Goal: Information Seeking & Learning: Understand process/instructions

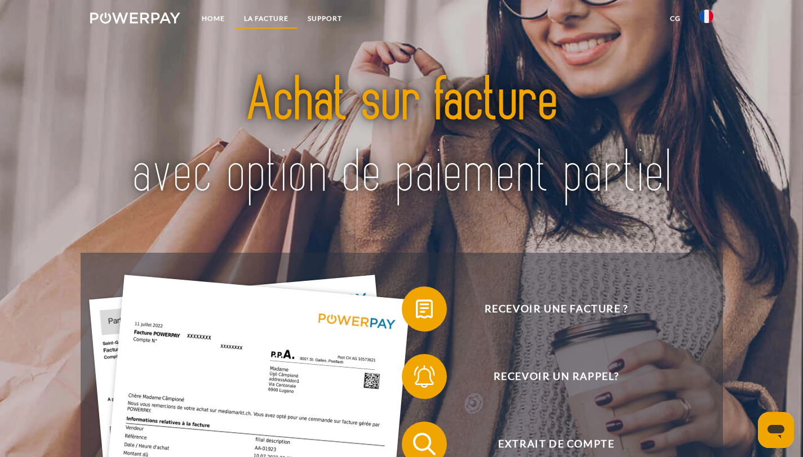
click at [262, 17] on link "LA FACTURE" at bounding box center [266, 18] width 64 height 20
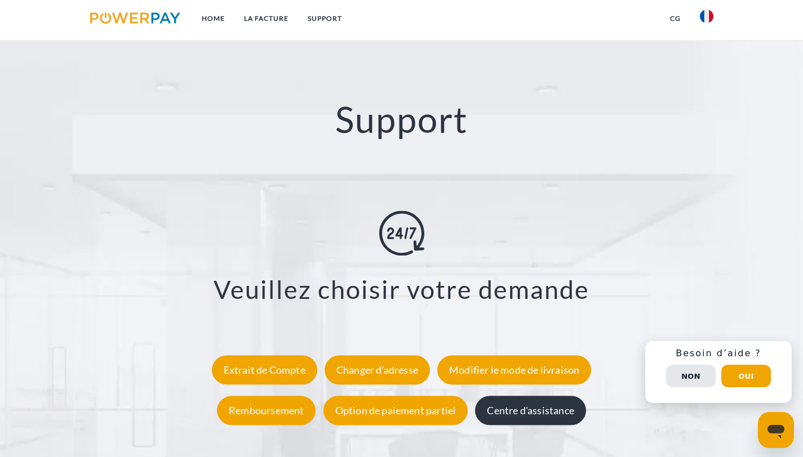
scroll to position [2092, 0]
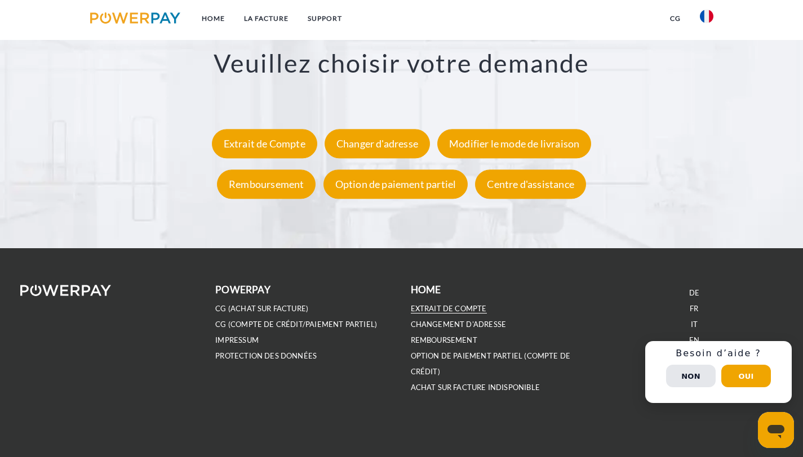
click at [460, 313] on link "EXTRAIT DE COMPTE" at bounding box center [449, 309] width 76 height 10
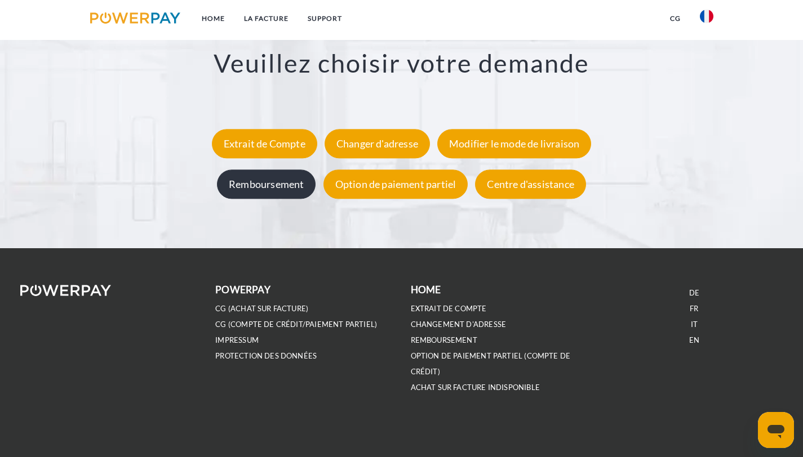
click at [253, 185] on div "Remboursement" at bounding box center [266, 184] width 99 height 29
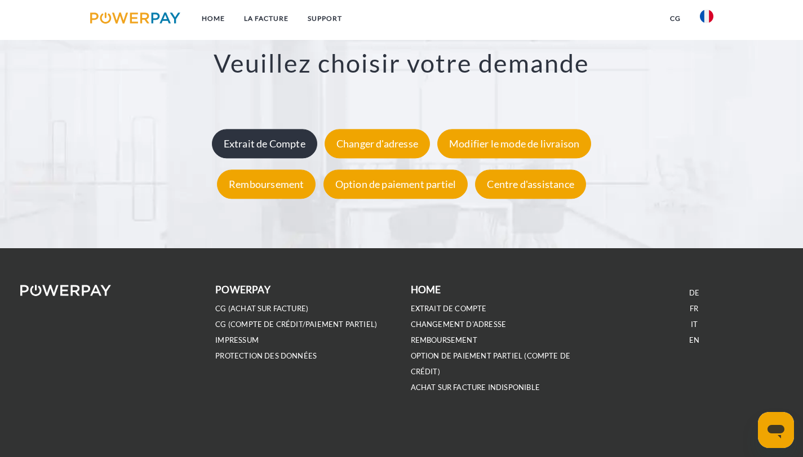
click at [267, 147] on div "Extrait de Compte" at bounding box center [264, 143] width 105 height 29
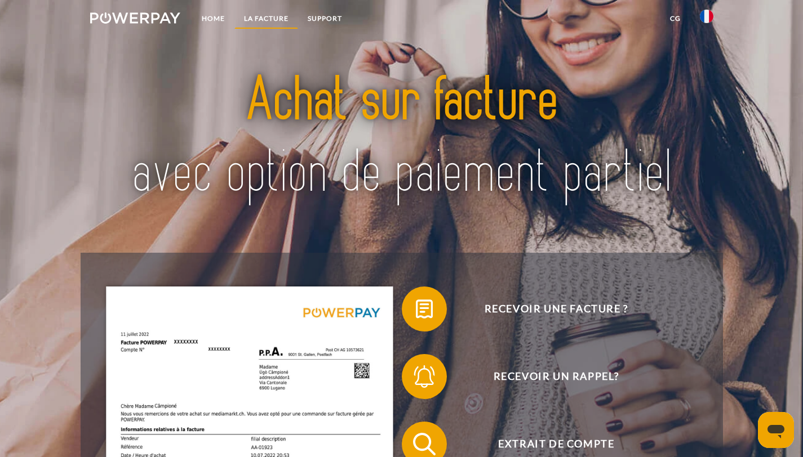
click at [263, 17] on link "LA FACTURE" at bounding box center [266, 18] width 64 height 20
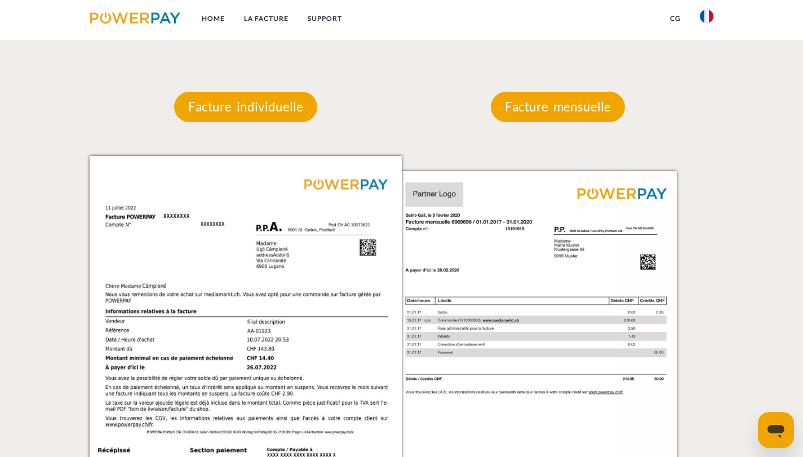
scroll to position [863, 0]
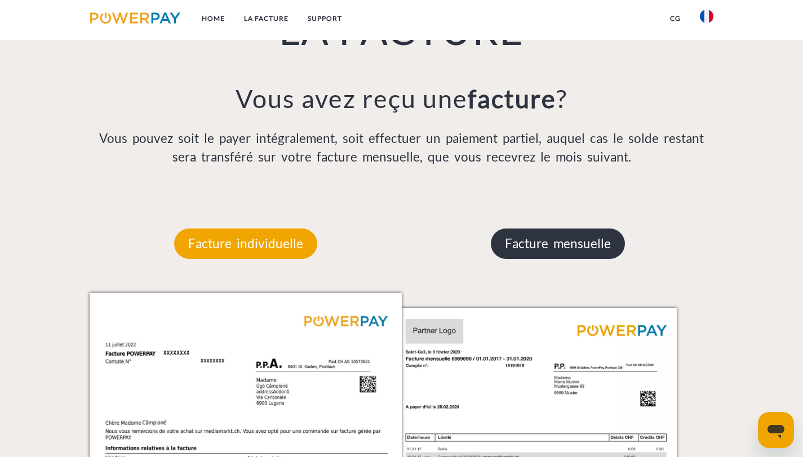
click at [578, 249] on p "Facture mensuelle" at bounding box center [558, 244] width 134 height 30
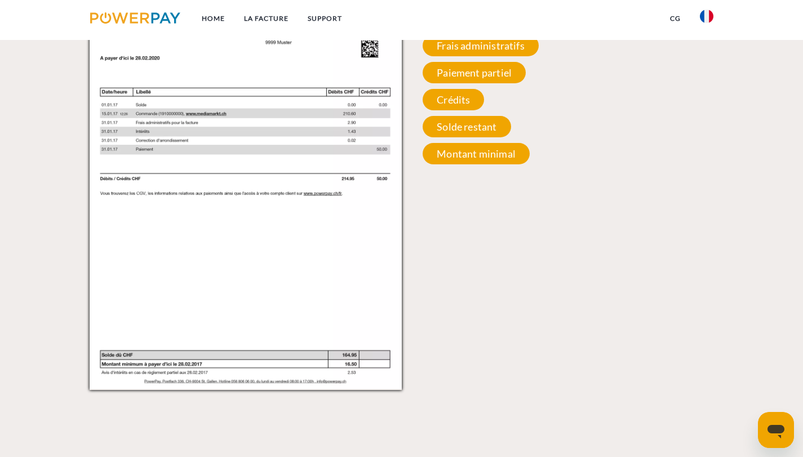
scroll to position [1050, 0]
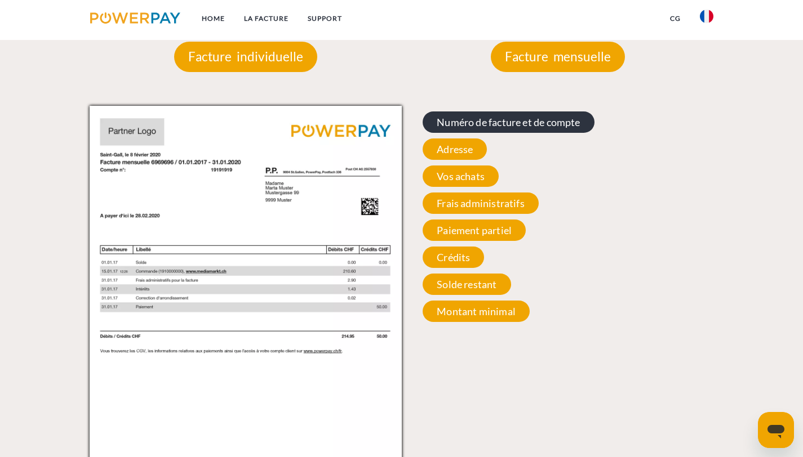
click at [495, 129] on span "Numéro de facture et de compte" at bounding box center [507, 122] width 171 height 21
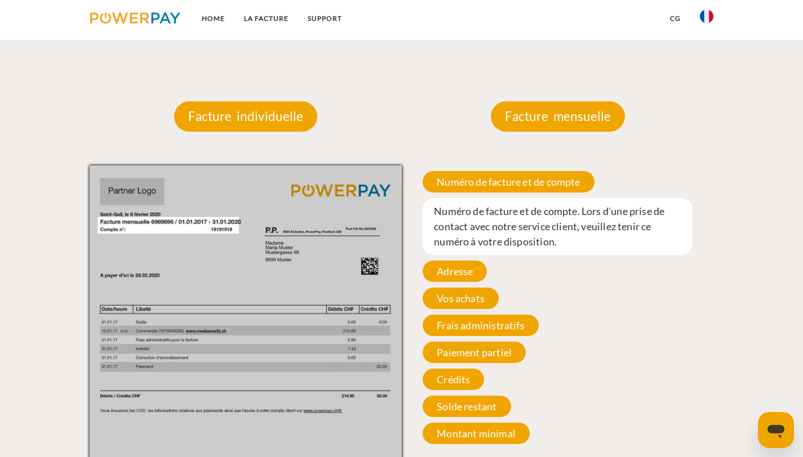
scroll to position [846, 0]
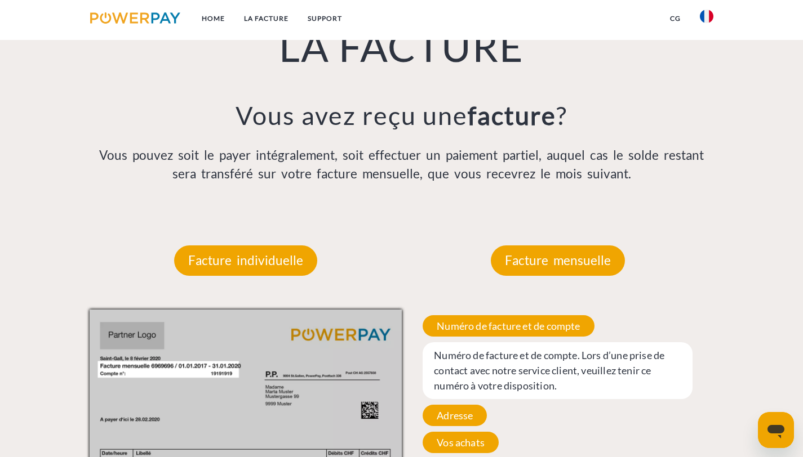
click at [146, 15] on img at bounding box center [135, 17] width 91 height 11
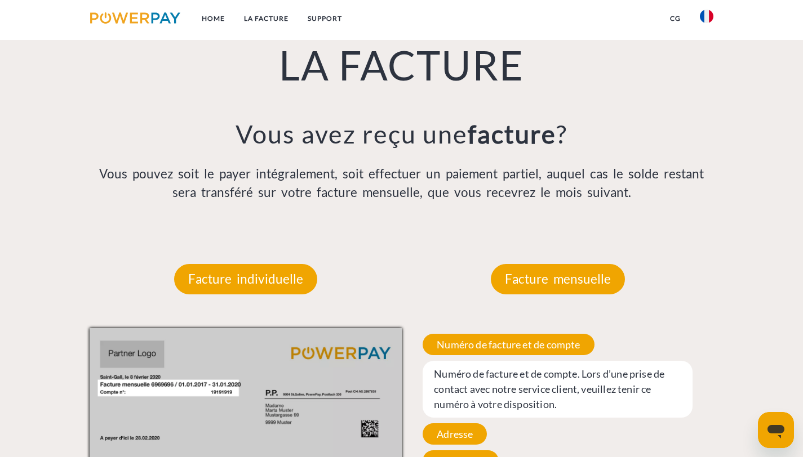
scroll to position [846, 0]
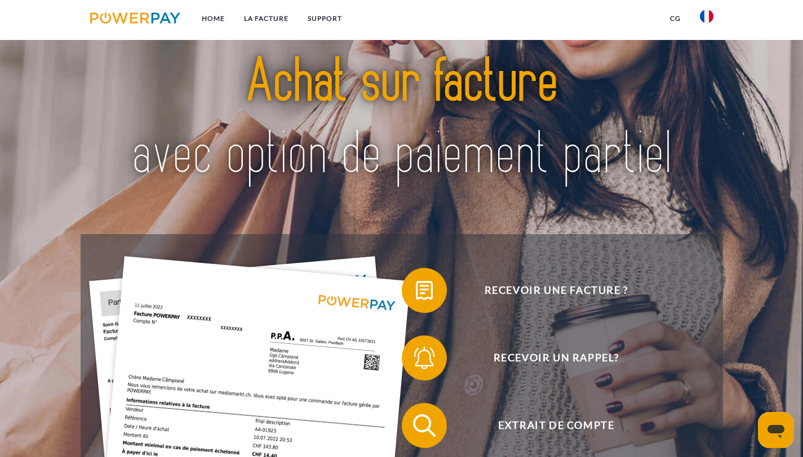
scroll to position [168, 0]
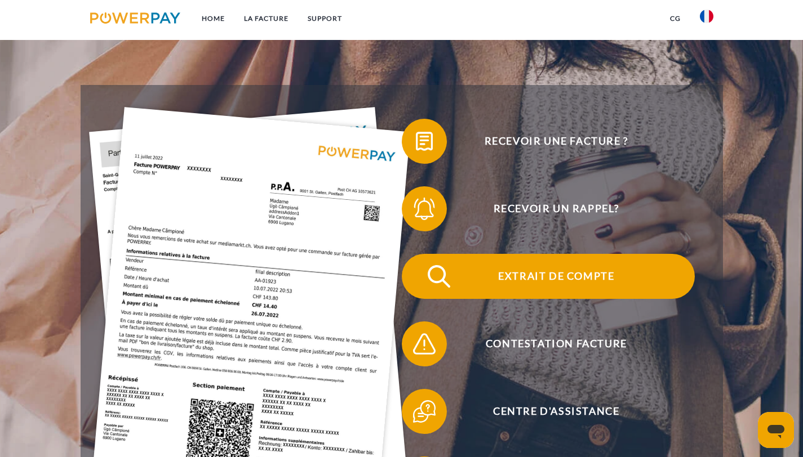
click at [587, 287] on span "Extrait de compte" at bounding box center [556, 276] width 276 height 45
